Goal: Find specific page/section: Find specific page/section

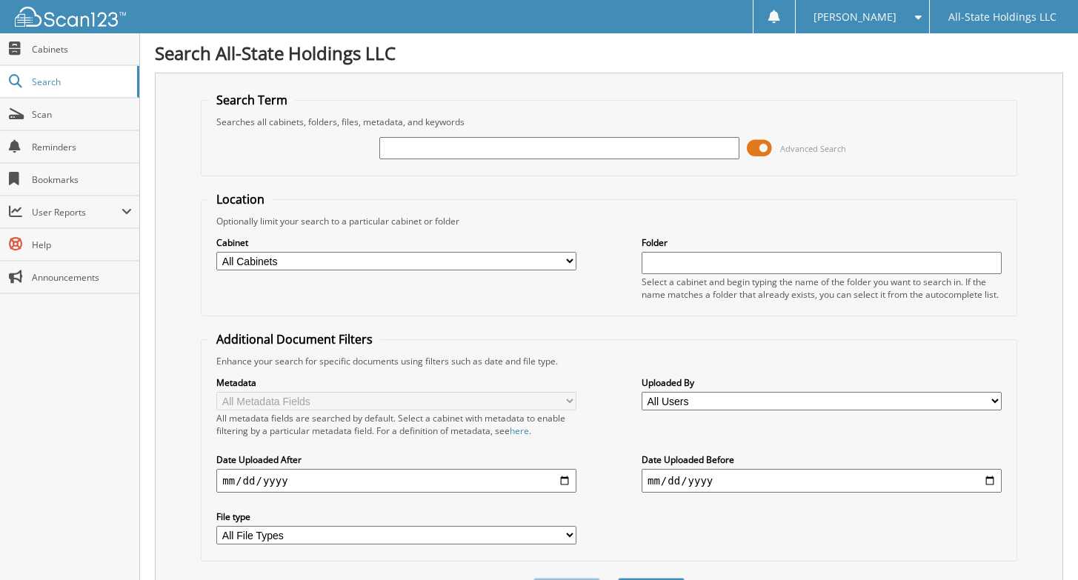
click at [763, 147] on span at bounding box center [759, 148] width 25 height 22
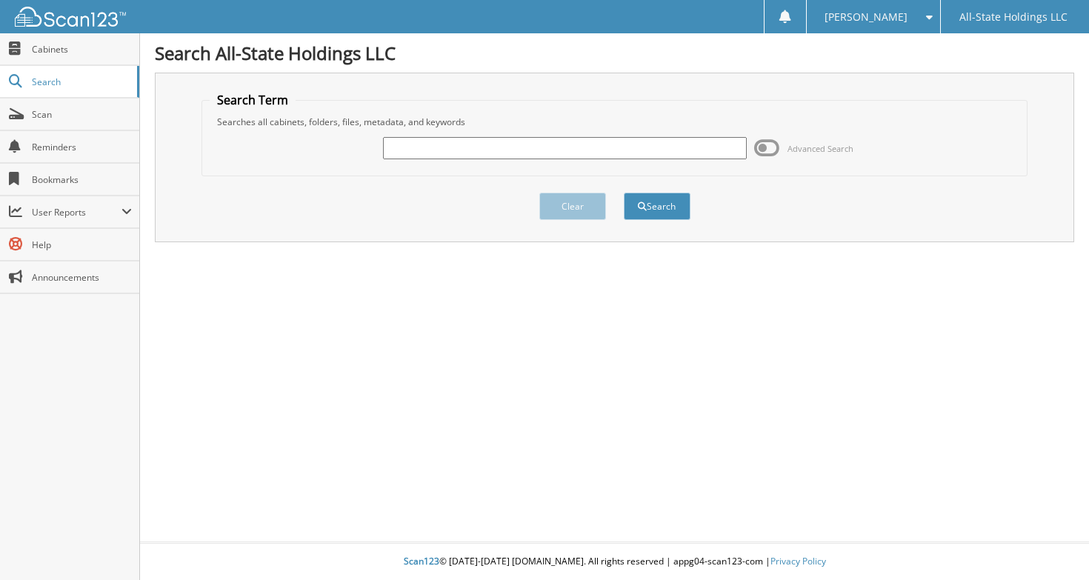
click at [660, 152] on input "text" at bounding box center [565, 148] width 365 height 22
type input "D06422"
click at [665, 202] on button "Search" at bounding box center [657, 206] width 67 height 27
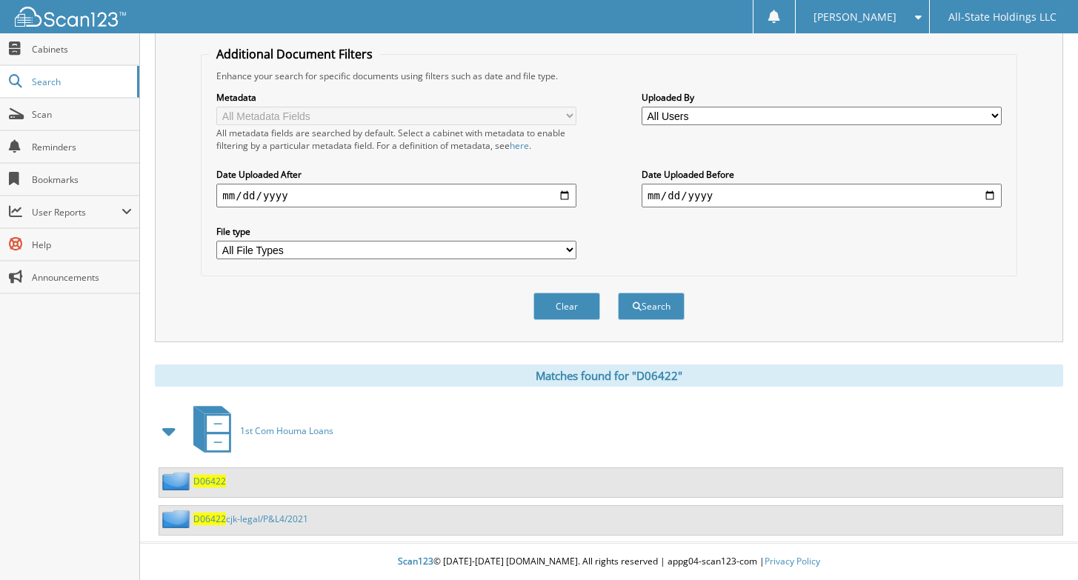
click at [225, 519] on span "D06422" at bounding box center [209, 519] width 33 height 13
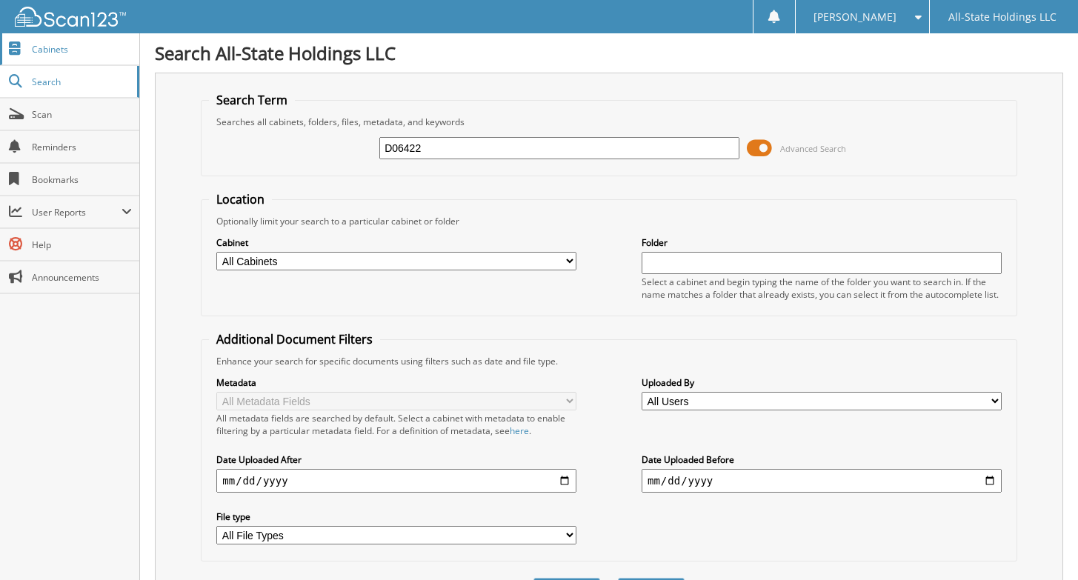
click at [56, 48] on span "Cabinets" at bounding box center [82, 49] width 100 height 13
